Goal: Transaction & Acquisition: Purchase product/service

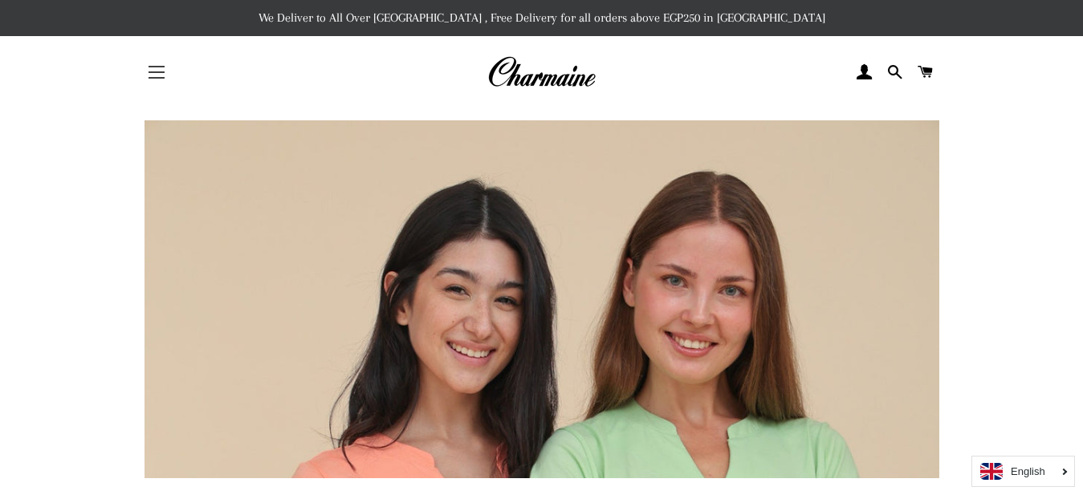
click at [157, 73] on span "button" at bounding box center [156, 72] width 16 height 2
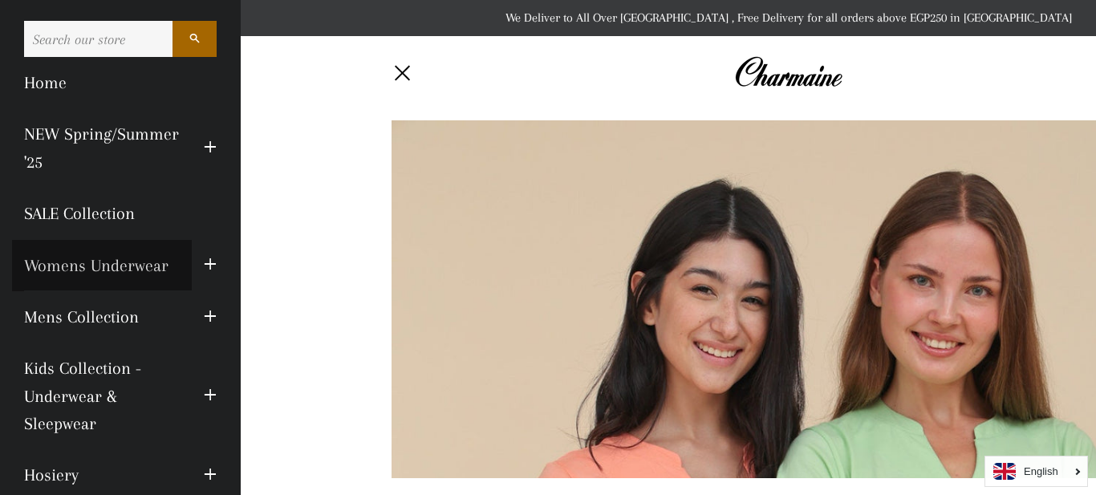
click at [56, 265] on link "Womens Underwear" at bounding box center [102, 265] width 180 height 51
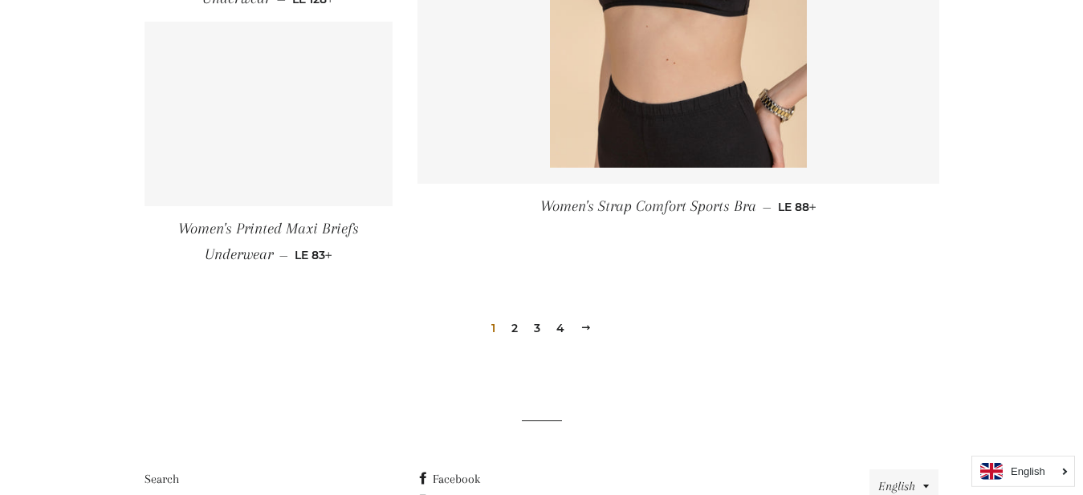
scroll to position [2456, 0]
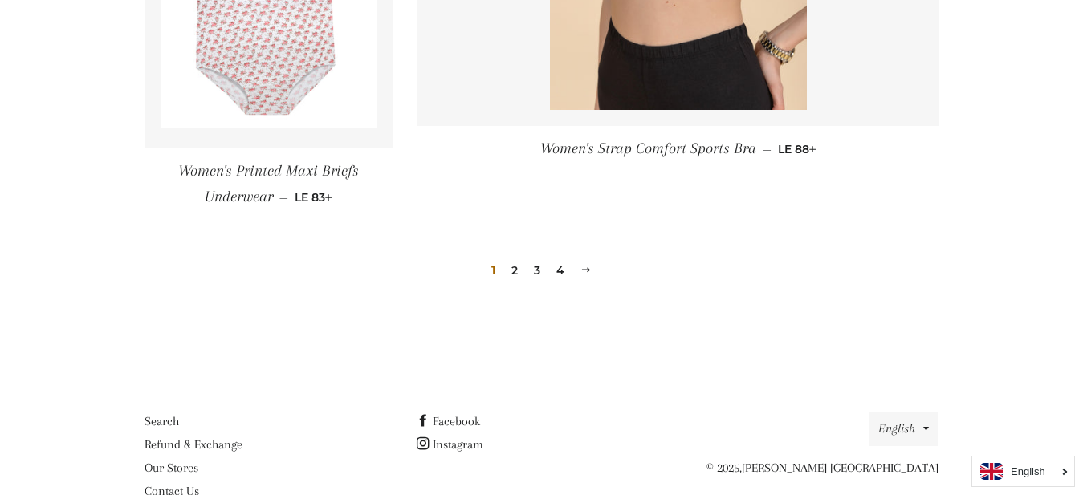
click at [516, 268] on link "2" at bounding box center [514, 270] width 19 height 24
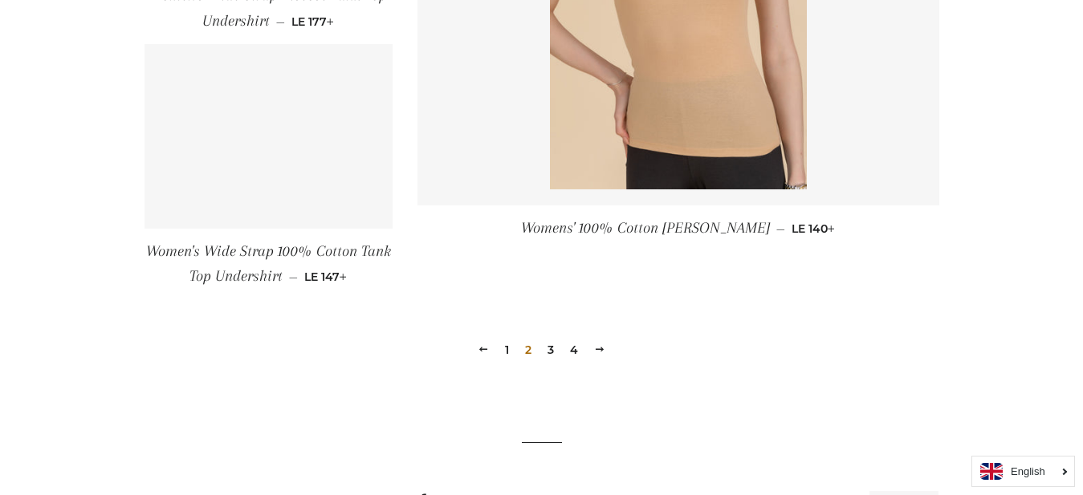
scroll to position [2374, 0]
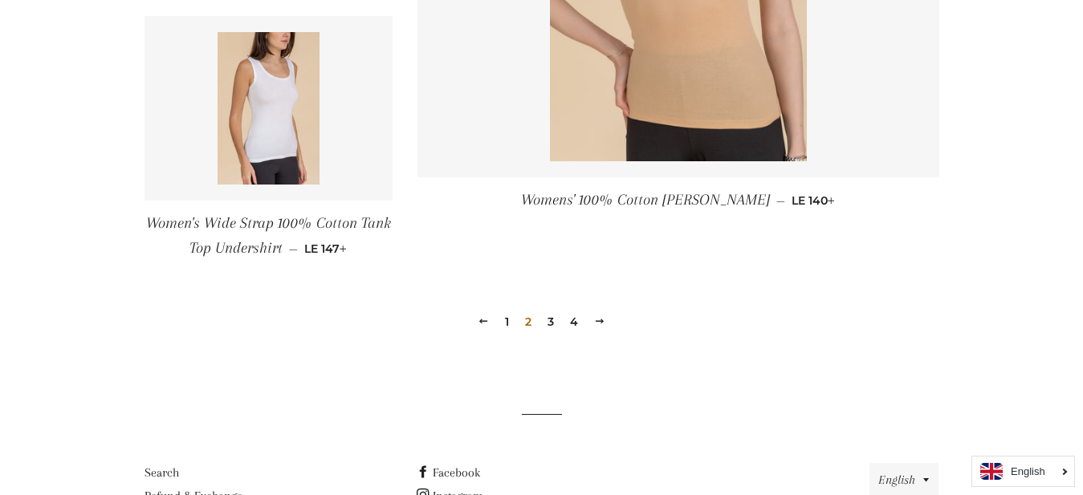
click at [549, 318] on link "3" at bounding box center [550, 322] width 19 height 24
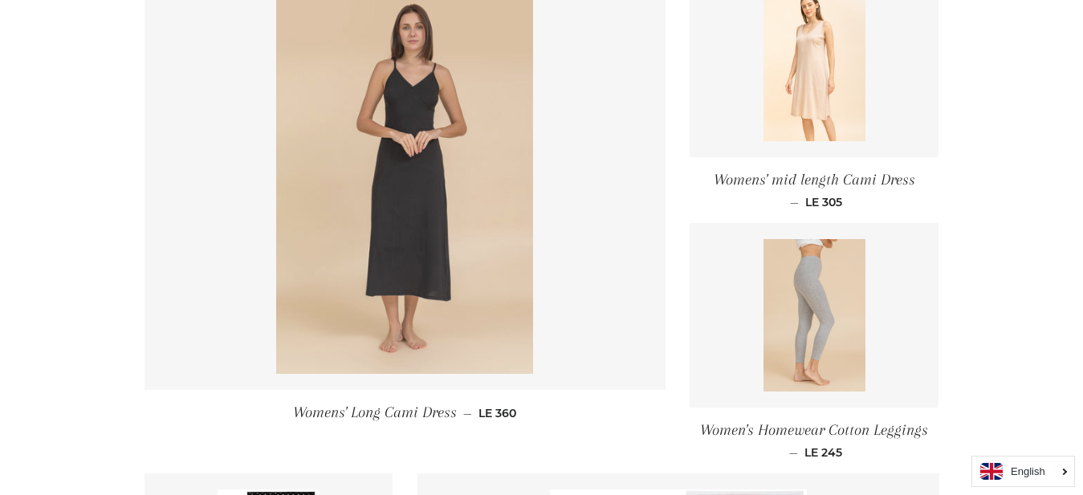
scroll to position [737, 0]
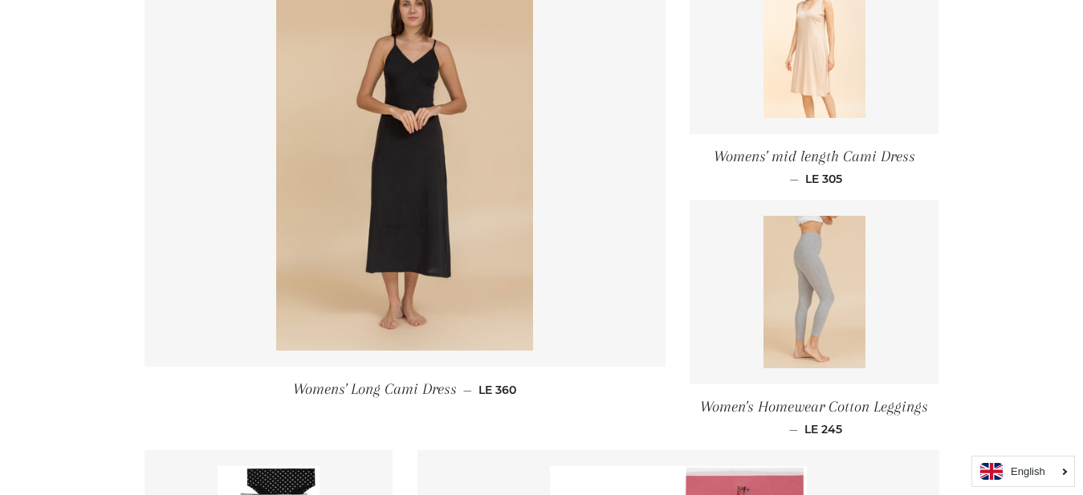
click at [425, 386] on span "Womens' Long Cami Dress" at bounding box center [375, 389] width 164 height 18
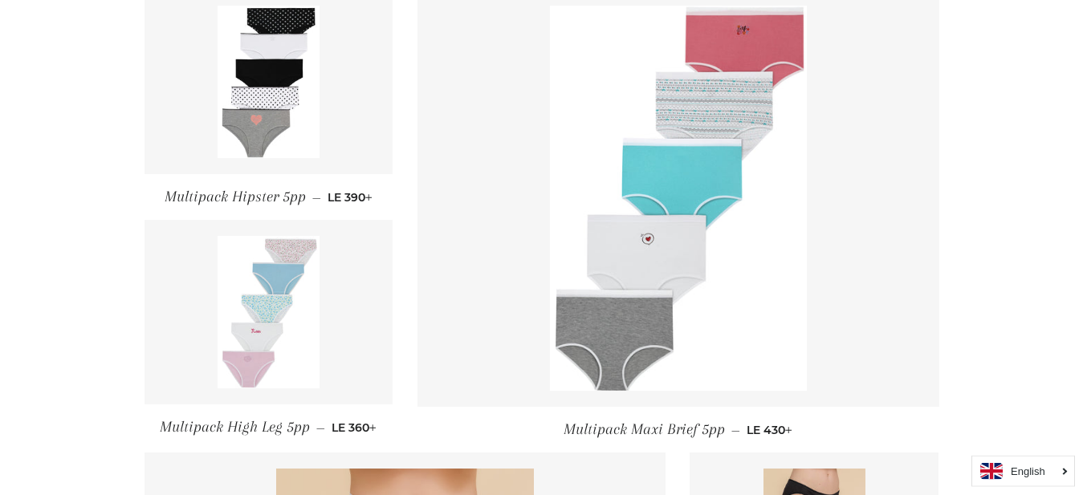
scroll to position [1228, 0]
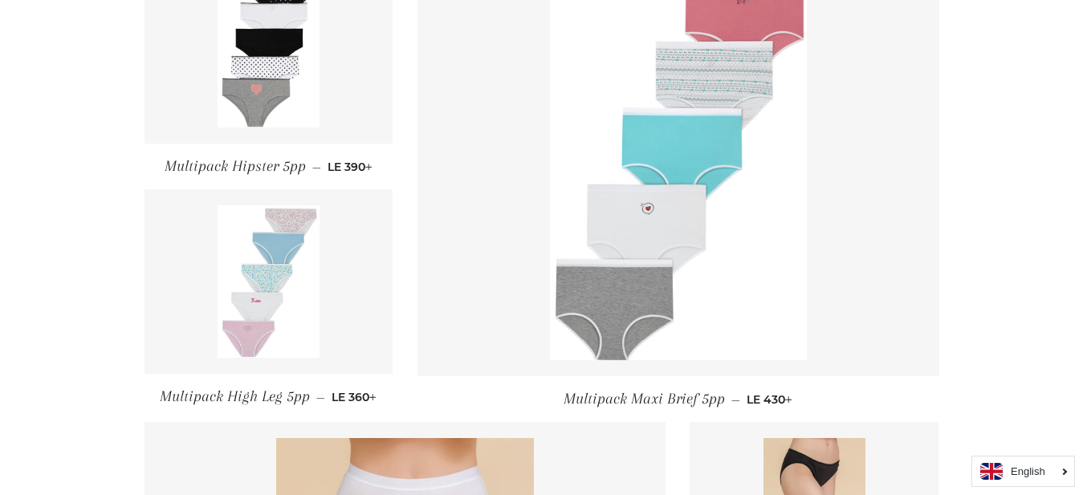
click at [885, 86] on link at bounding box center [678, 167] width 522 height 417
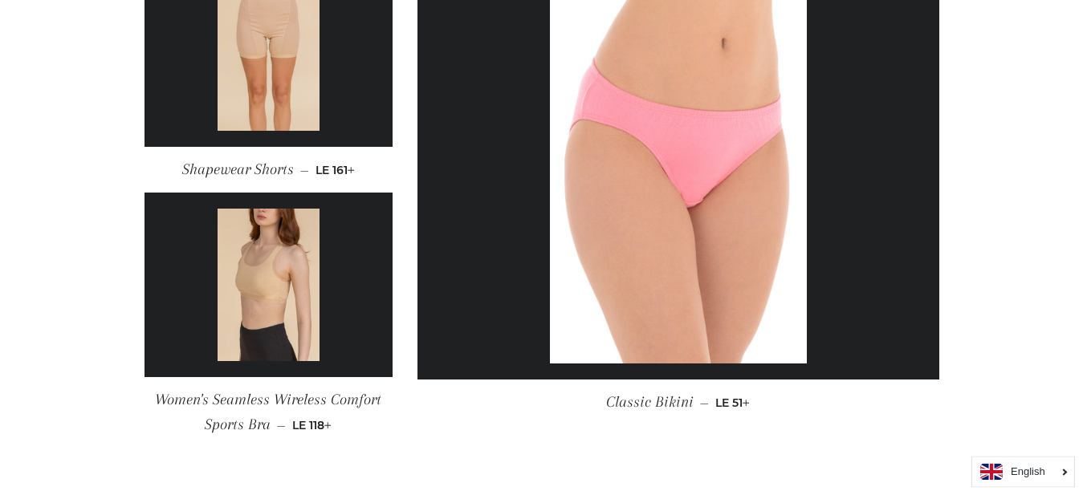
scroll to position [2292, 0]
